Goal: Check status: Check status

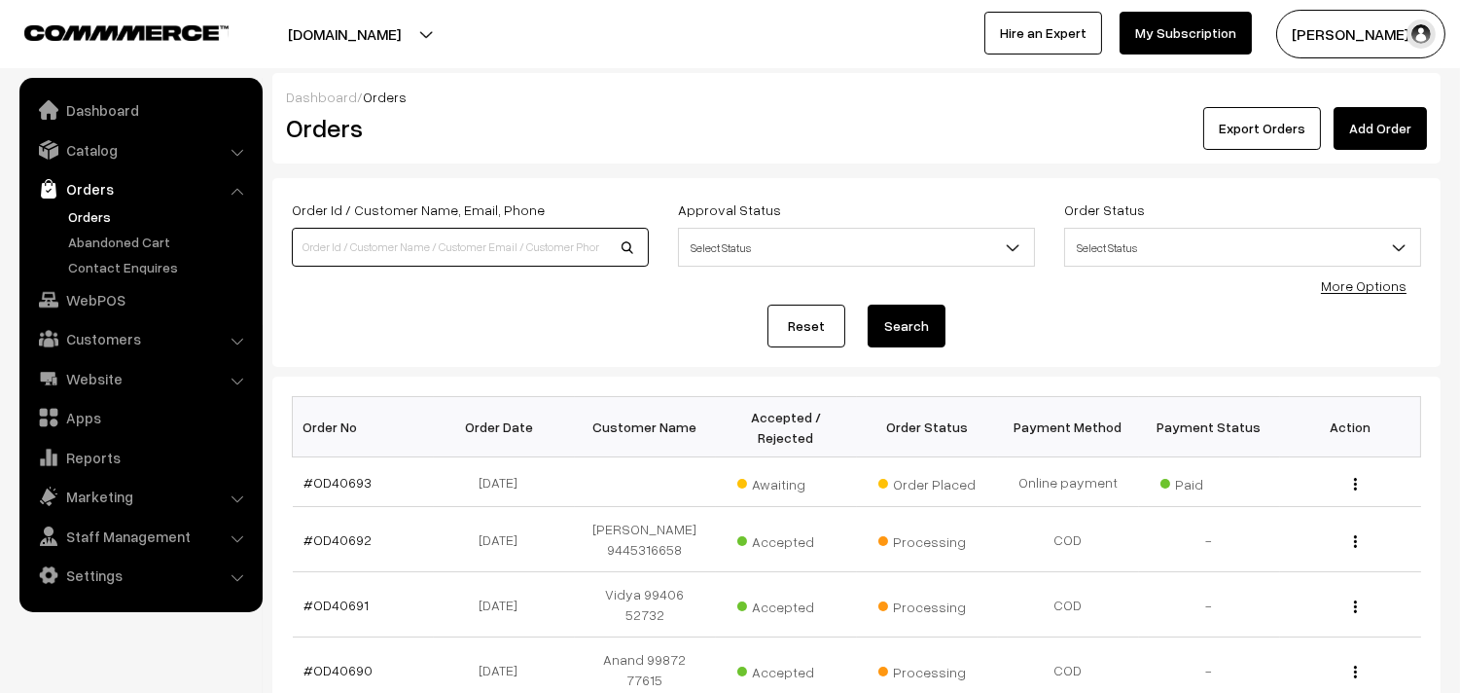
click at [458, 250] on input at bounding box center [470, 247] width 357 height 39
paste input "9884688110"
type input "9884688110"
click at [868, 304] on button "Search" at bounding box center [907, 325] width 78 height 43
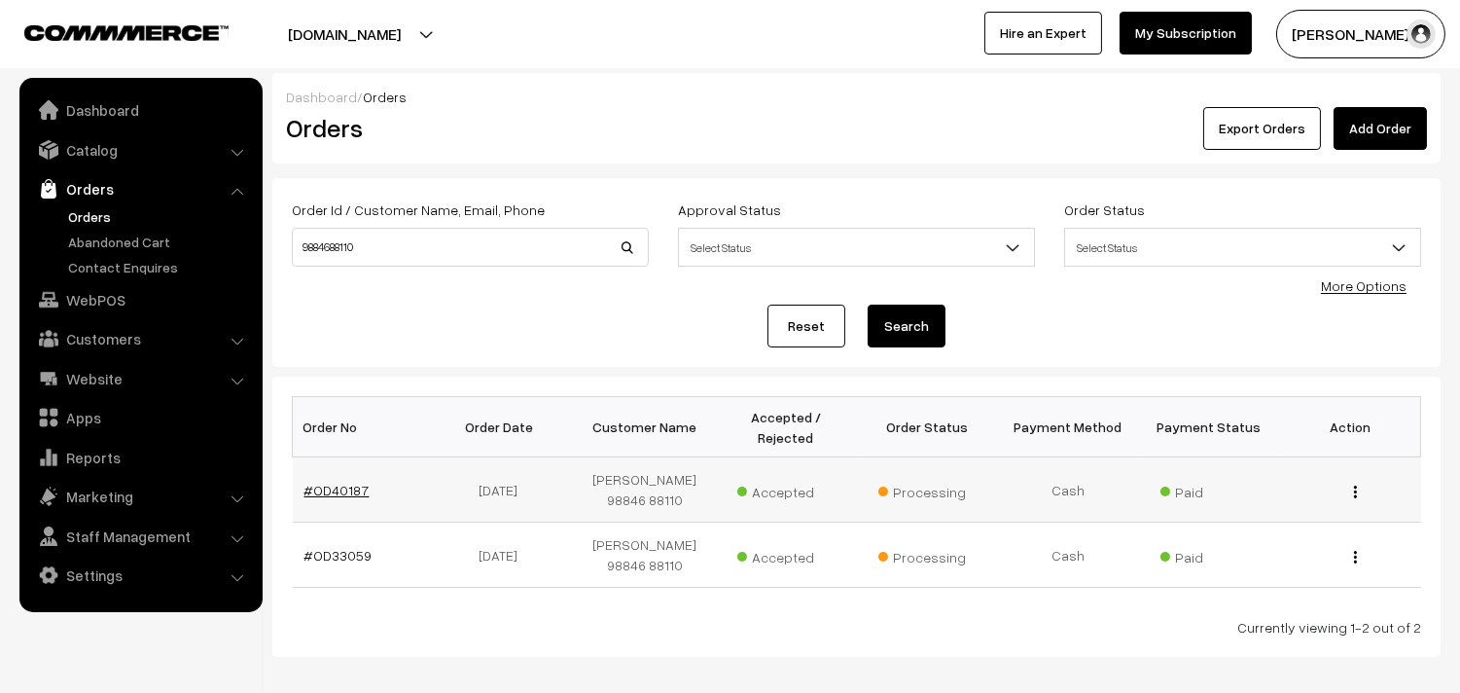
click at [341, 488] on link "#OD40187" at bounding box center [336, 490] width 65 height 17
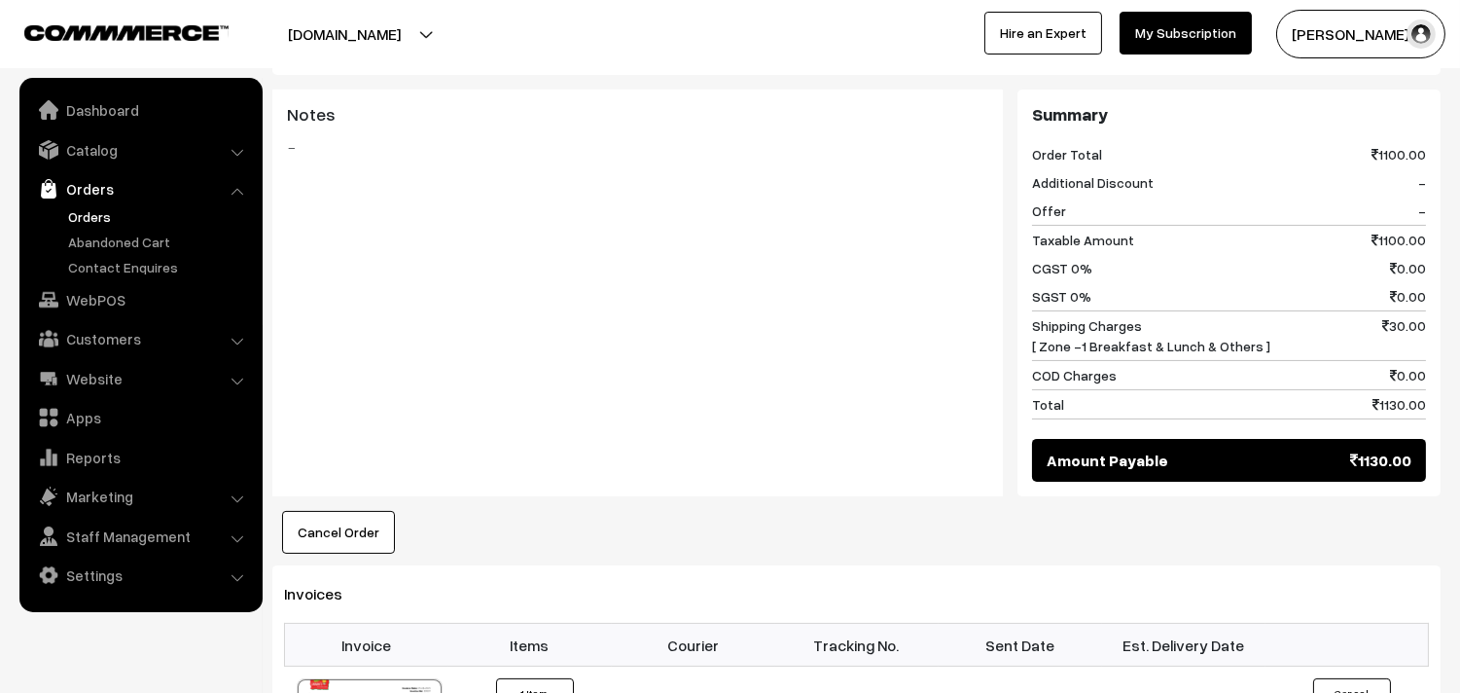
scroll to position [864, 0]
